Goal: Information Seeking & Learning: Check status

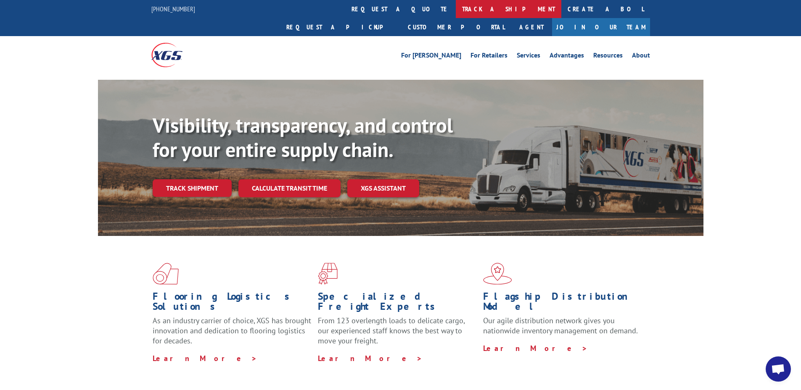
click at [456, 8] on link "track a shipment" at bounding box center [508, 9] width 105 height 18
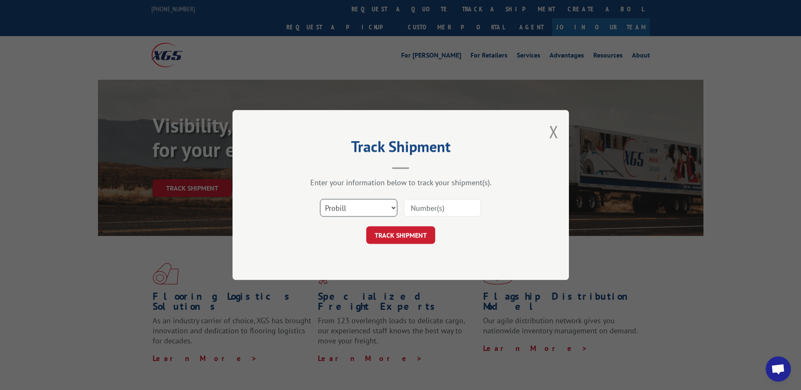
drag, startPoint x: 338, startPoint y: 208, endPoint x: 338, endPoint y: 214, distance: 6.3
click at [338, 208] on select "Select category... Probill BOL PO" at bounding box center [358, 208] width 77 height 18
select select "po"
click at [320, 199] on select "Select category... Probill BOL PO" at bounding box center [358, 208] width 77 height 18
paste input "34500876"
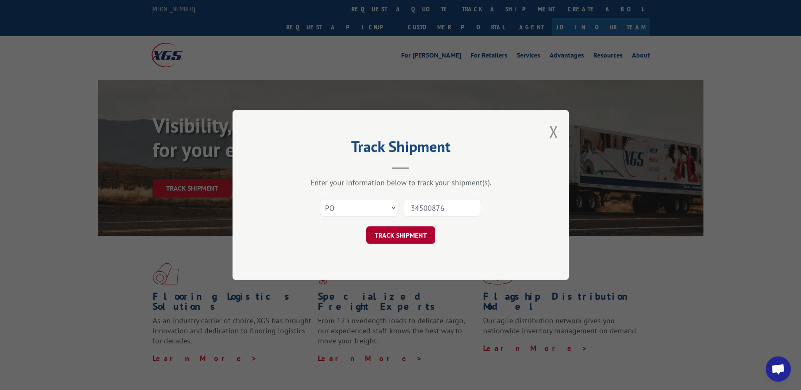
type input "34500876"
click at [401, 234] on button "TRACK SHIPMENT" at bounding box center [400, 236] width 69 height 18
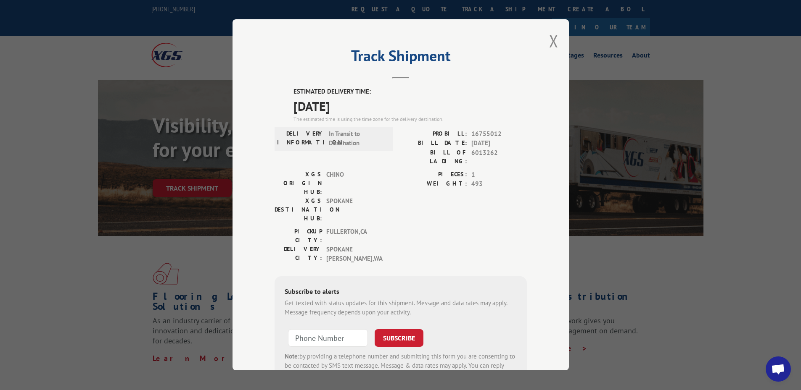
click at [278, 318] on div "Subscribe to alerts Get texted with status updates for this shipment. Message a…" at bounding box center [400, 334] width 252 height 114
click at [554, 43] on button "Close modal" at bounding box center [553, 41] width 9 height 22
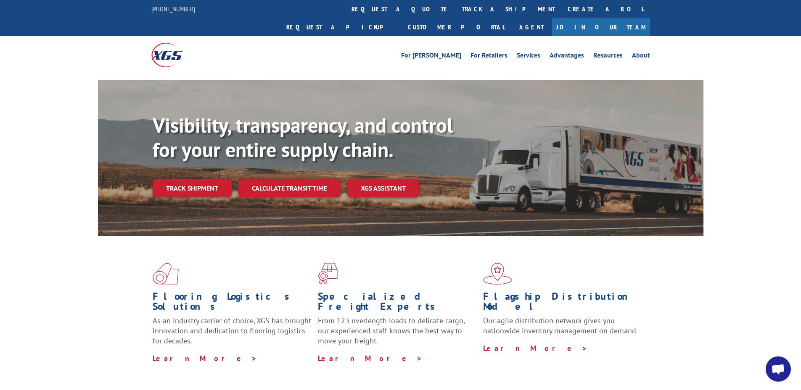
click at [456, 15] on link "track a shipment" at bounding box center [508, 9] width 105 height 18
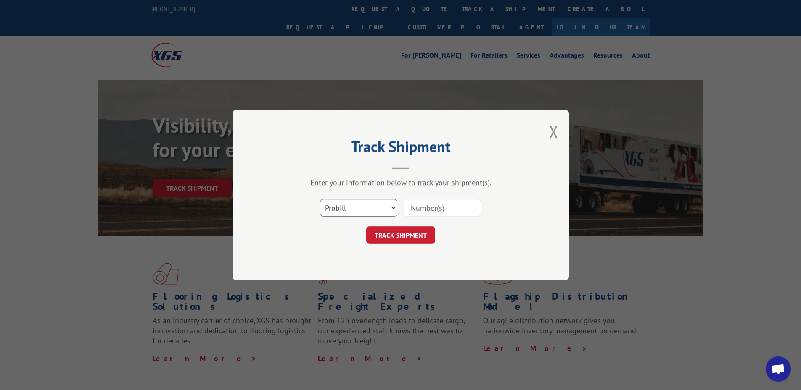
click at [338, 205] on select "Select category... Probill BOL PO" at bounding box center [358, 208] width 77 height 18
select select "po"
click at [320, 199] on select "Select category... Probill BOL PO" at bounding box center [358, 208] width 77 height 18
paste input "27523219"
type input "27523219"
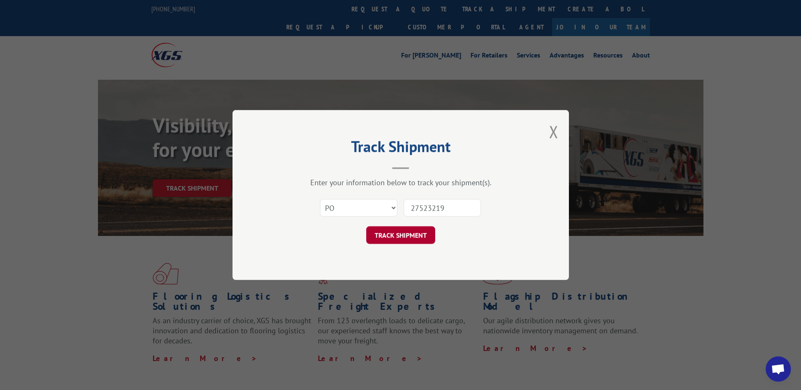
click at [402, 243] on button "TRACK SHIPMENT" at bounding box center [400, 236] width 69 height 18
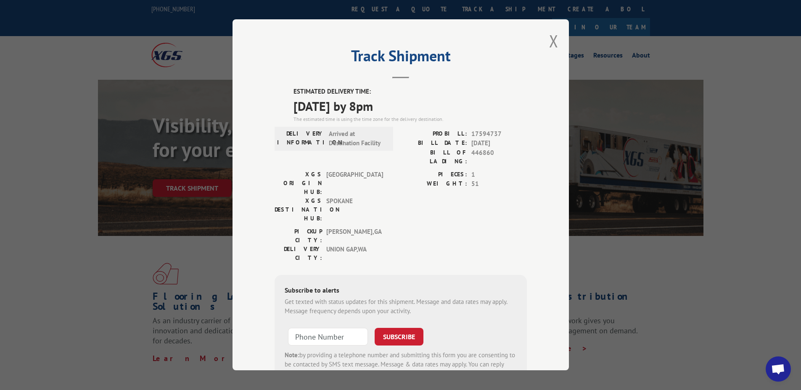
drag, startPoint x: 548, startPoint y: 41, endPoint x: 515, endPoint y: 26, distance: 36.1
click at [549, 40] on button "Close modal" at bounding box center [553, 41] width 9 height 22
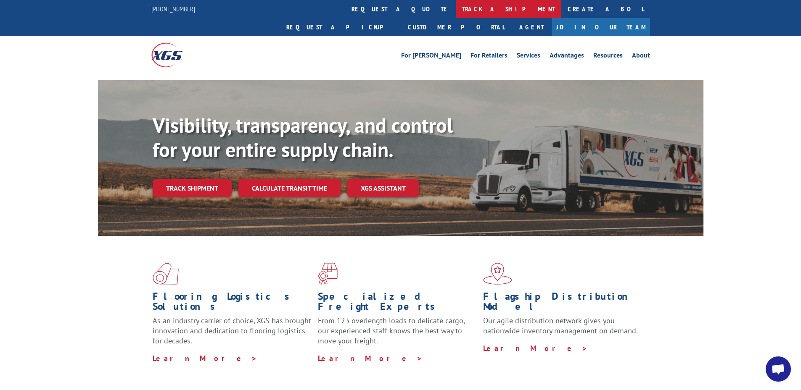
click at [456, 5] on link "track a shipment" at bounding box center [508, 9] width 105 height 18
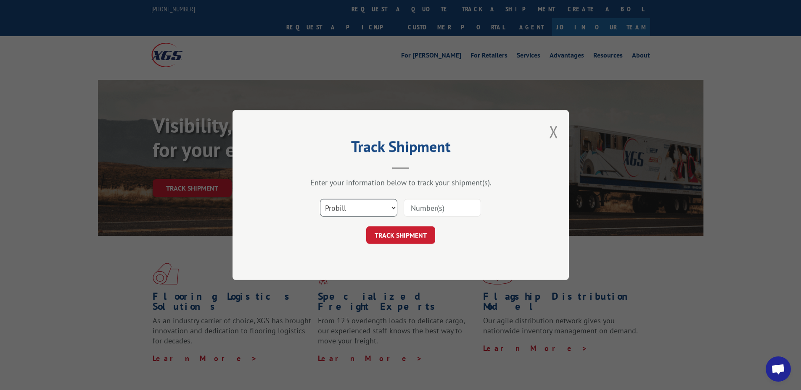
click at [353, 209] on select "Select category... Probill BOL PO" at bounding box center [358, 208] width 77 height 18
click at [335, 270] on div "Track Shipment Enter your information below to track your shipment(s). Select c…" at bounding box center [400, 195] width 336 height 170
click at [341, 209] on select "Select category... Probill BOL PO" at bounding box center [358, 208] width 77 height 18
select select "po"
click at [320, 199] on select "Select category... Probill BOL PO" at bounding box center [358, 208] width 77 height 18
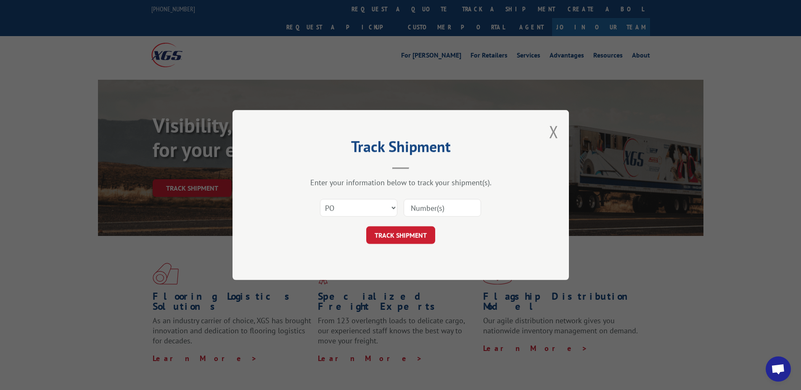
paste input "27523406"
type input "27523406"
click at [384, 240] on button "TRACK SHIPMENT" at bounding box center [400, 236] width 69 height 18
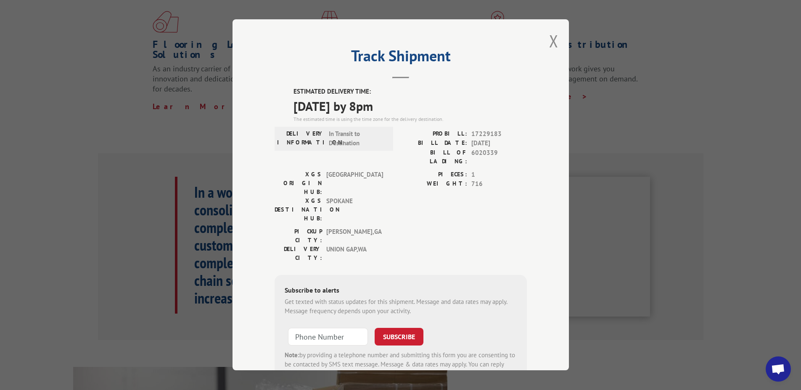
click at [556, 40] on div "Track Shipment ESTIMATED DELIVERY TIME: [DATE] by 8pm The estimated time is usi…" at bounding box center [400, 194] width 336 height 351
click at [549, 37] on button "Close modal" at bounding box center [553, 41] width 9 height 22
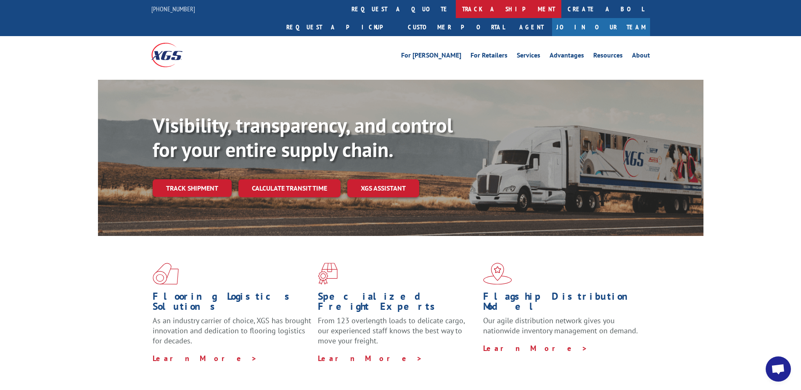
click at [456, 11] on link "track a shipment" at bounding box center [508, 9] width 105 height 18
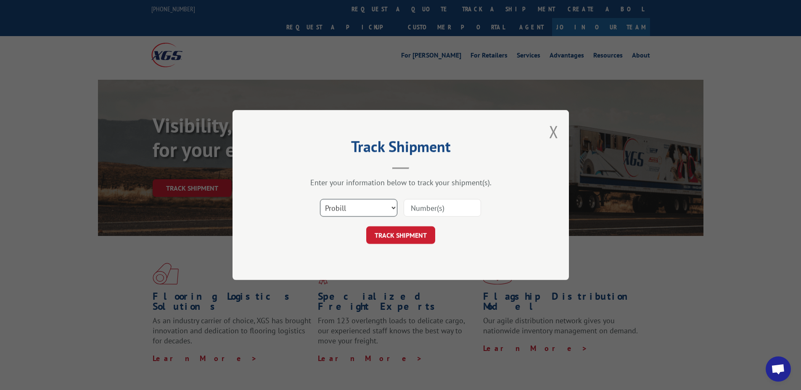
click at [345, 206] on select "Select category... Probill BOL PO" at bounding box center [358, 208] width 77 height 18
select select "po"
click at [320, 199] on select "Select category... Probill BOL PO" at bounding box center [358, 208] width 77 height 18
paste input "27523469"
type input "27523469"
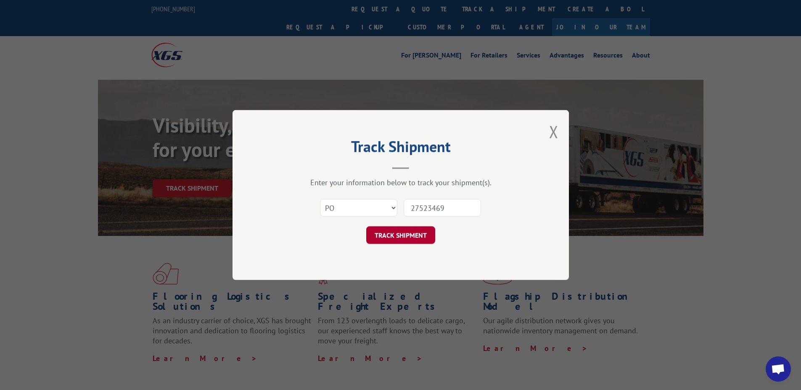
click at [414, 231] on button "TRACK SHIPMENT" at bounding box center [400, 236] width 69 height 18
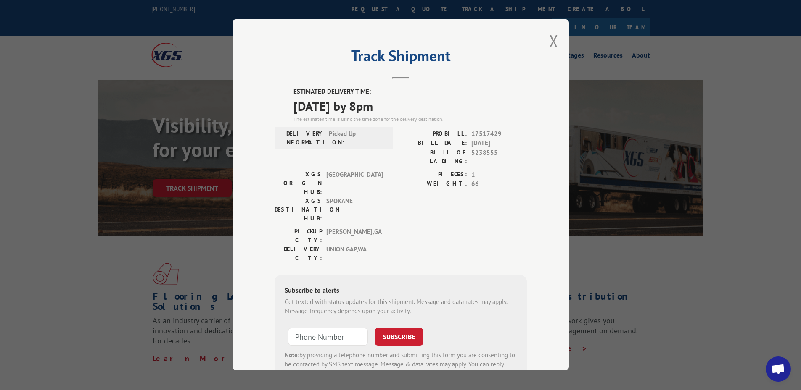
scroll to position [27, 0]
